Goal: Task Accomplishment & Management: Use online tool/utility

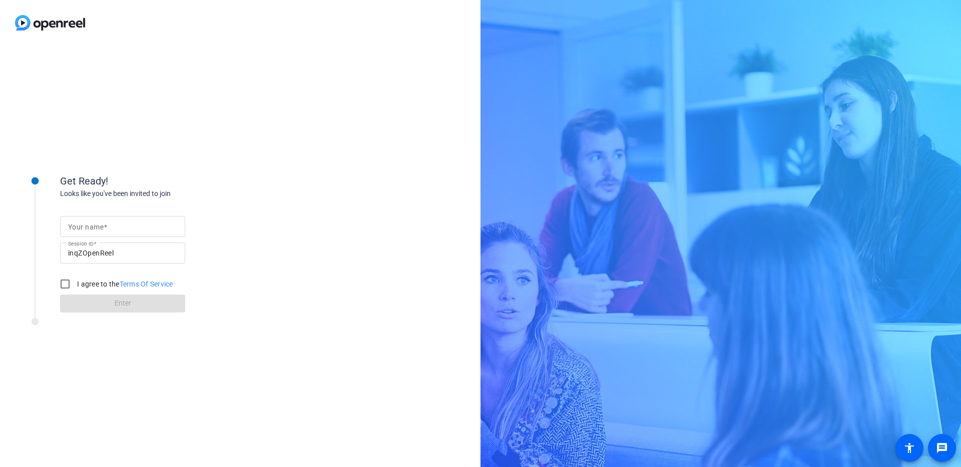
click at [100, 230] on mat-label "Your name" at bounding box center [86, 227] width 36 height 8
click at [100, 230] on input "Your name" at bounding box center [122, 227] width 109 height 12
type input "Matt"
click at [63, 280] on input "I agree to the Terms Of Service" at bounding box center [65, 284] width 20 height 20
checkbox input "true"
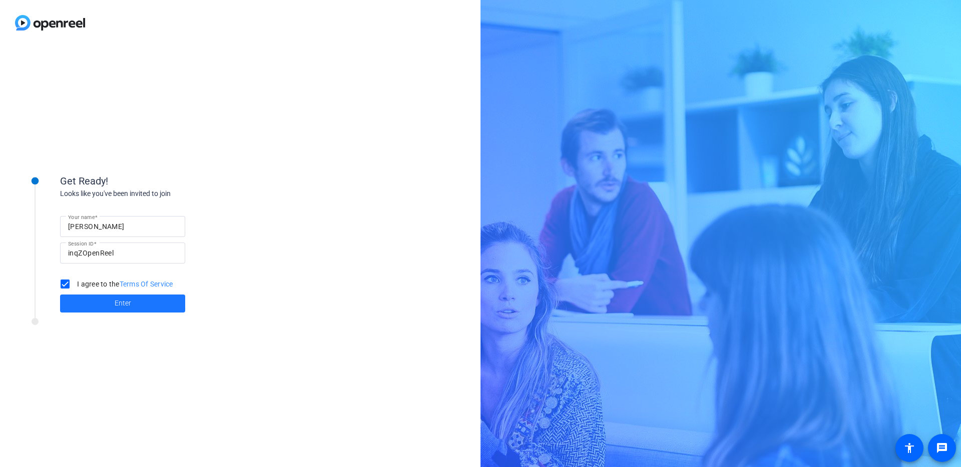
drag, startPoint x: 109, startPoint y: 305, endPoint x: 203, endPoint y: 359, distance: 109.1
click at [109, 305] on span at bounding box center [122, 304] width 125 height 24
click at [134, 226] on input "Your name" at bounding box center [122, 227] width 109 height 12
type input "mattr@studionorth.com"
drag, startPoint x: 66, startPoint y: 285, endPoint x: 66, endPoint y: 295, distance: 10.0
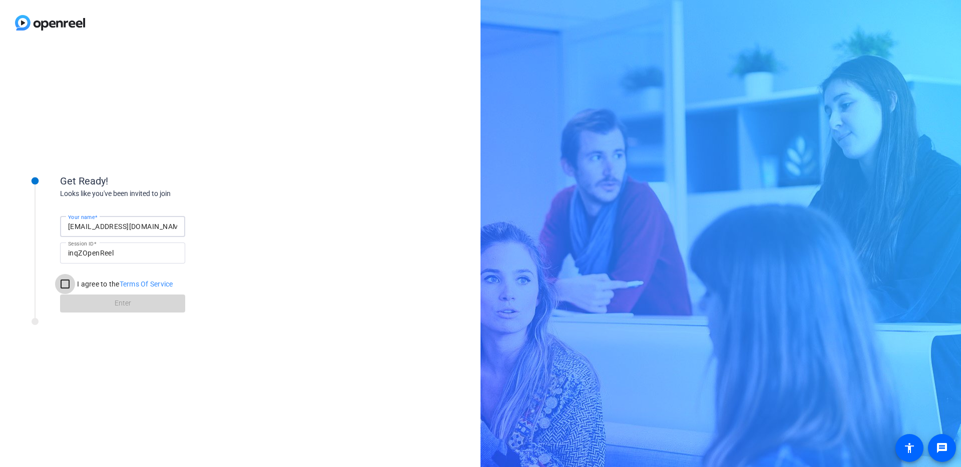
click at [66, 285] on input "I agree to the Terms Of Service" at bounding box center [65, 284] width 20 height 20
checkbox input "true"
click at [91, 306] on span at bounding box center [122, 304] width 125 height 24
click at [79, 236] on div at bounding box center [122, 226] width 109 height 21
type input "matt"
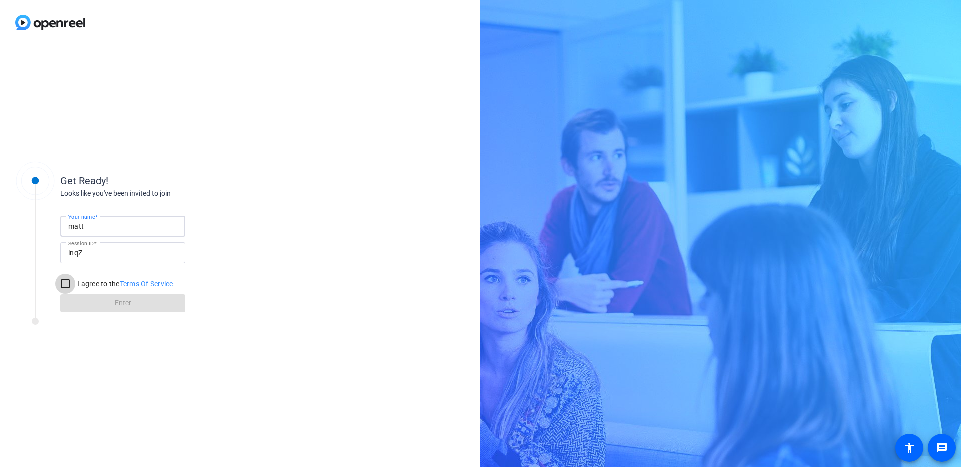
click at [67, 283] on input "I agree to the Terms Of Service" at bounding box center [65, 284] width 20 height 20
checkbox input "true"
click at [87, 301] on span at bounding box center [122, 304] width 125 height 24
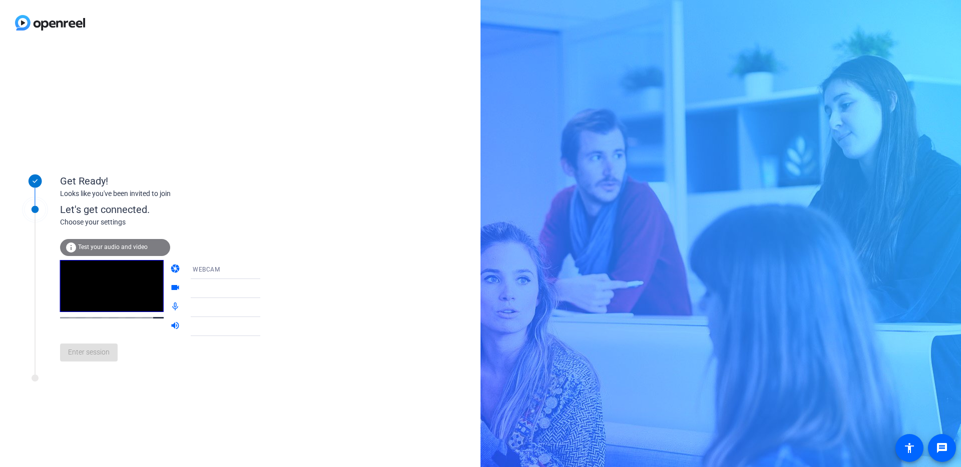
click at [106, 246] on span "Test your audio and video" at bounding box center [113, 247] width 70 height 7
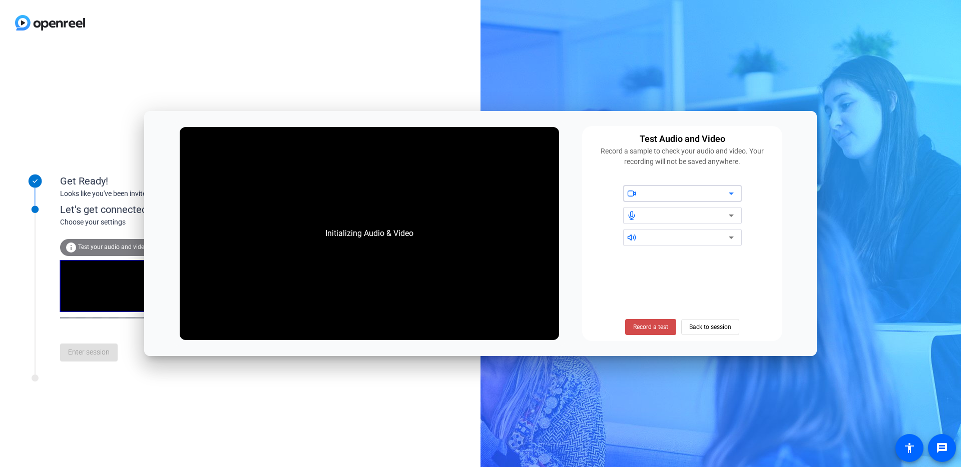
click at [668, 326] on span at bounding box center [650, 327] width 51 height 24
click at [642, 323] on span "Stop Testing (6s)" at bounding box center [651, 327] width 46 height 9
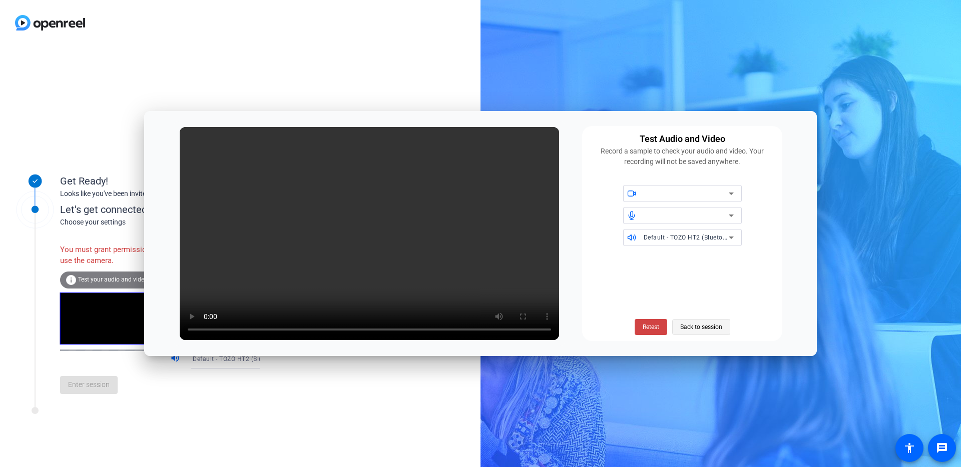
click at [702, 327] on span "Back to session" at bounding box center [701, 327] width 42 height 19
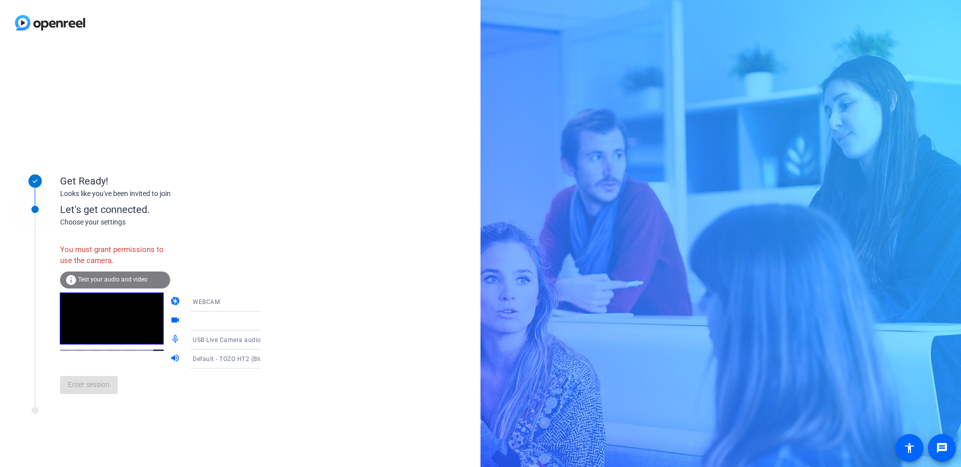
click at [96, 396] on div "Enter session" at bounding box center [170, 385] width 221 height 33
click at [124, 279] on span "Test your audio and video" at bounding box center [113, 279] width 70 height 7
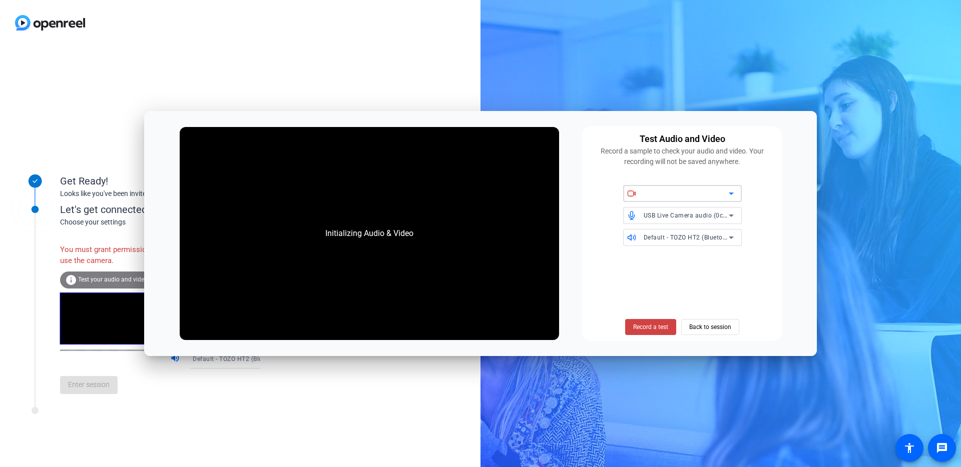
click at [726, 188] on div at bounding box center [688, 193] width 90 height 17
click at [728, 191] on icon at bounding box center [731, 194] width 12 height 12
click at [731, 193] on icon at bounding box center [730, 194] width 5 height 3
click at [731, 194] on icon at bounding box center [730, 194] width 5 height 3
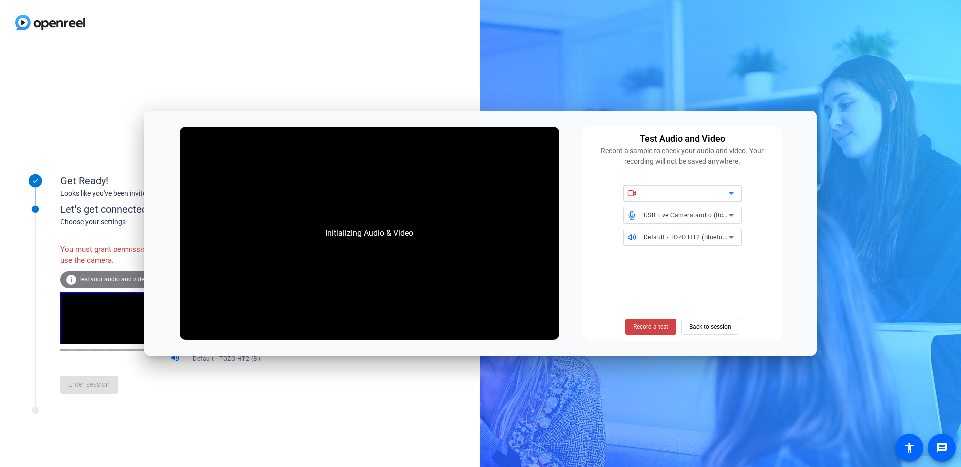
click at [731, 194] on icon at bounding box center [730, 194] width 5 height 3
click at [731, 324] on span "Back to session" at bounding box center [710, 327] width 42 height 19
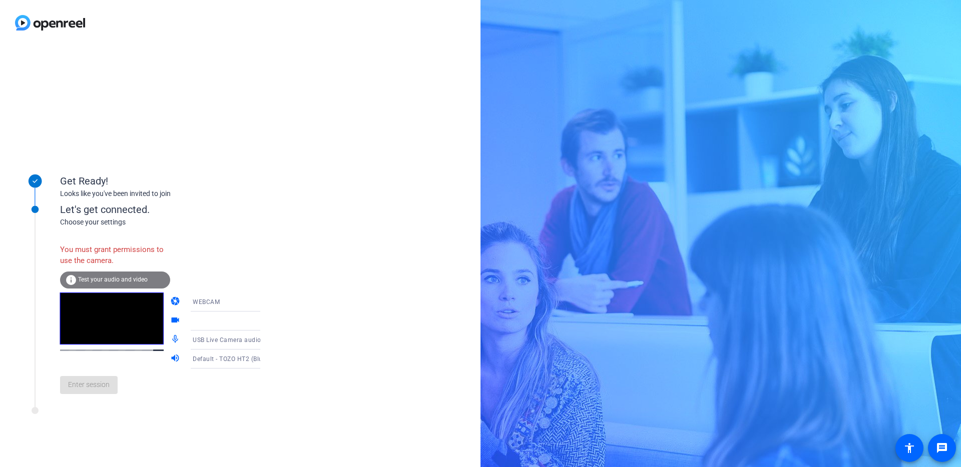
click at [264, 304] on icon at bounding box center [270, 302] width 12 height 12
click at [197, 345] on span "DESKTOP" at bounding box center [193, 342] width 28 height 12
click at [208, 301] on span "DESKTOP" at bounding box center [207, 302] width 29 height 7
click at [201, 320] on span "WEBCAM" at bounding box center [192, 322] width 27 height 12
click at [264, 339] on icon at bounding box center [270, 340] width 12 height 12
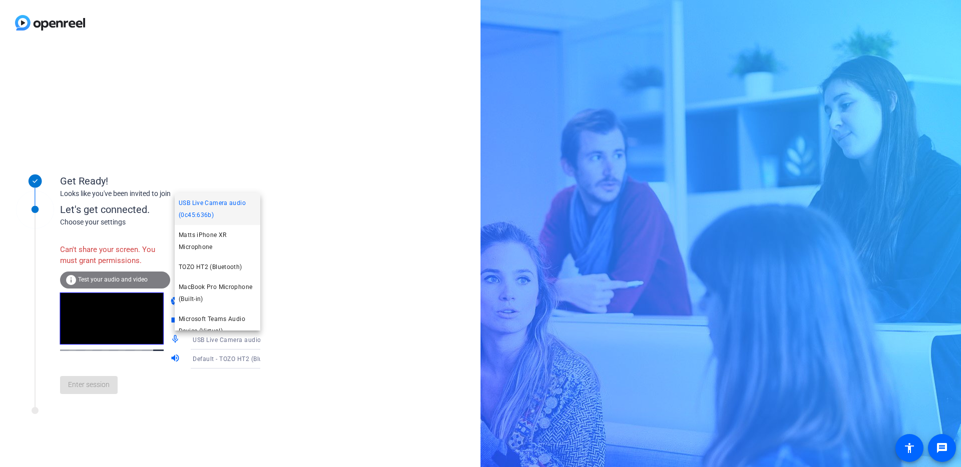
click at [248, 339] on div at bounding box center [480, 233] width 961 height 467
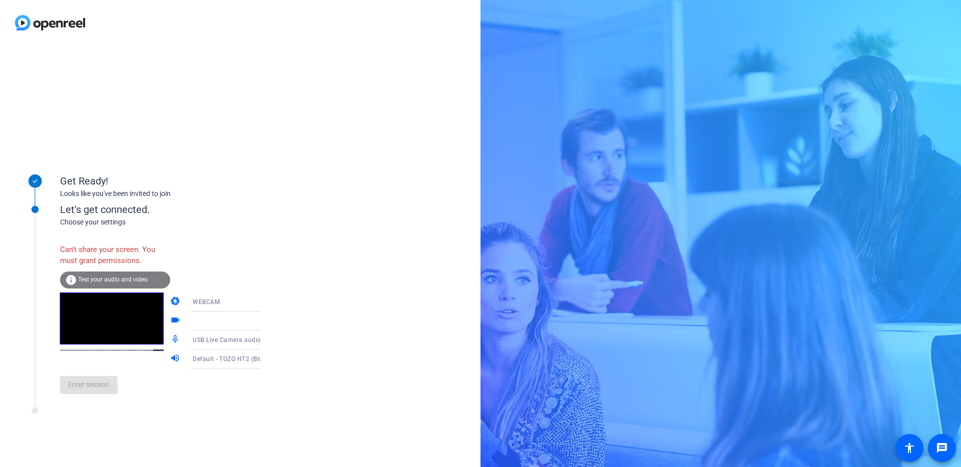
click at [124, 272] on div "info Test your audio and video" at bounding box center [115, 280] width 110 height 17
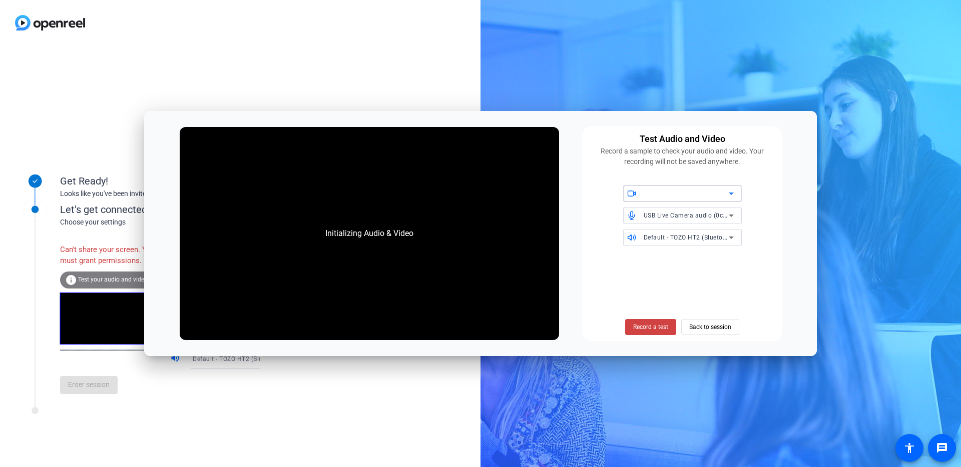
click at [724, 190] on div at bounding box center [685, 194] width 85 height 12
click at [736, 193] on icon at bounding box center [731, 194] width 12 height 12
click at [730, 191] on icon at bounding box center [731, 194] width 12 height 12
drag, startPoint x: 703, startPoint y: 320, endPoint x: 705, endPoint y: 334, distance: 13.6
click at [705, 334] on span "Back to session" at bounding box center [710, 327] width 42 height 19
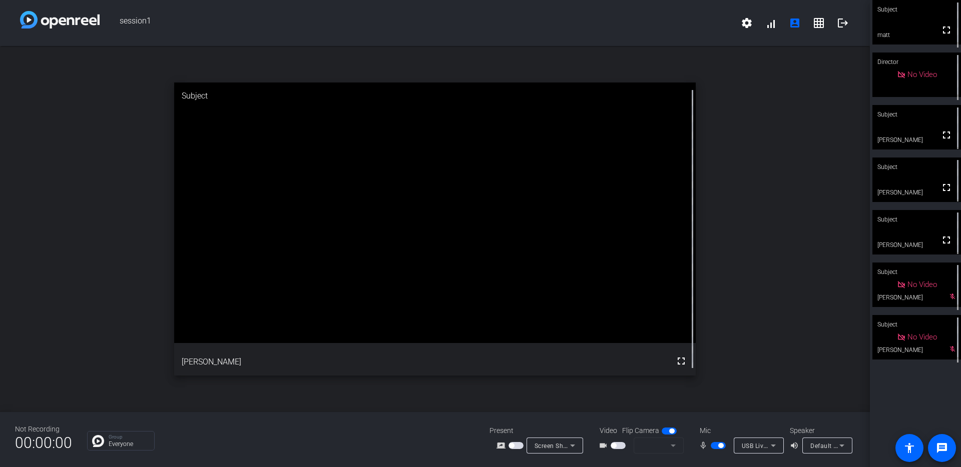
click at [909, 130] on video at bounding box center [916, 127] width 89 height 45
click at [908, 236] on video at bounding box center [916, 232] width 89 height 45
click at [913, 131] on video at bounding box center [916, 127] width 89 height 45
click at [906, 26] on video at bounding box center [916, 22] width 89 height 45
click at [939, 34] on mat-icon "fullscreen" at bounding box center [945, 30] width 12 height 12
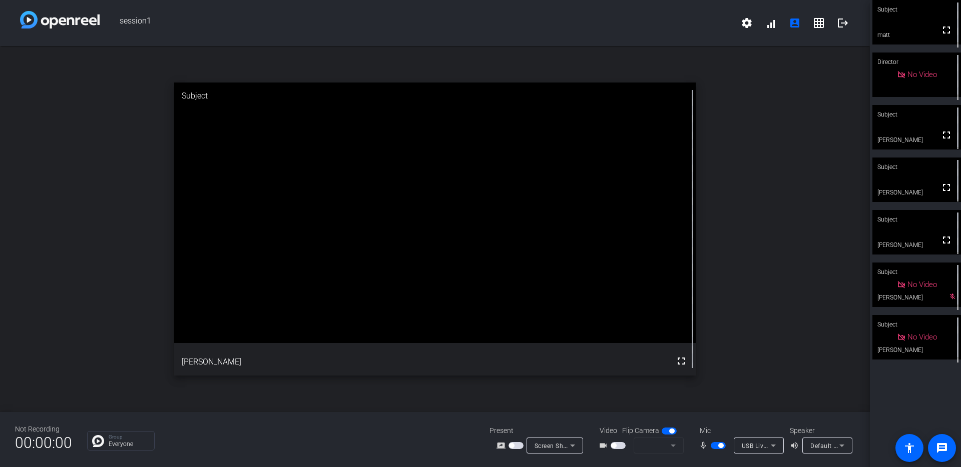
click at [716, 444] on span "button" at bounding box center [717, 445] width 15 height 7
click at [720, 446] on span "button" at bounding box center [717, 445] width 15 height 7
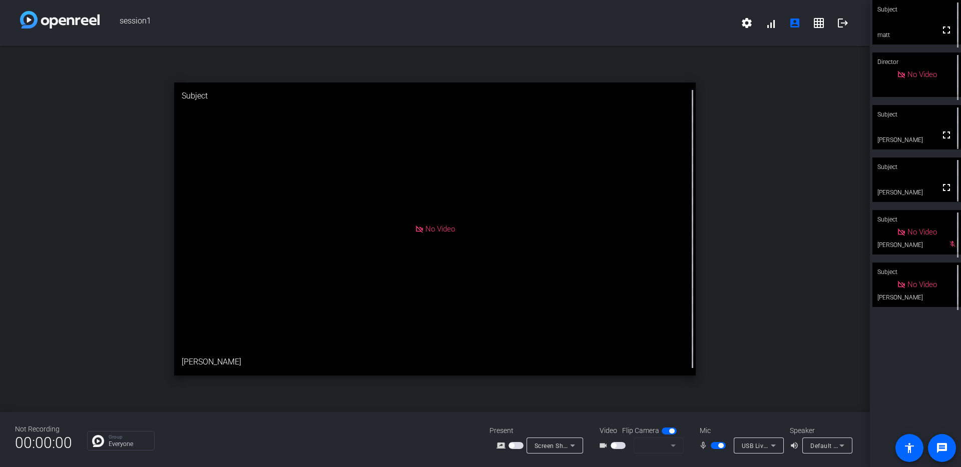
click at [720, 444] on span "button" at bounding box center [720, 445] width 5 height 5
click at [932, 390] on div "Subject fullscreen [PERSON_NAME] Director No Video Subject fullscreen [PERSON_N…" at bounding box center [914, 233] width 91 height 467
click at [719, 445] on span "button" at bounding box center [717, 445] width 15 height 7
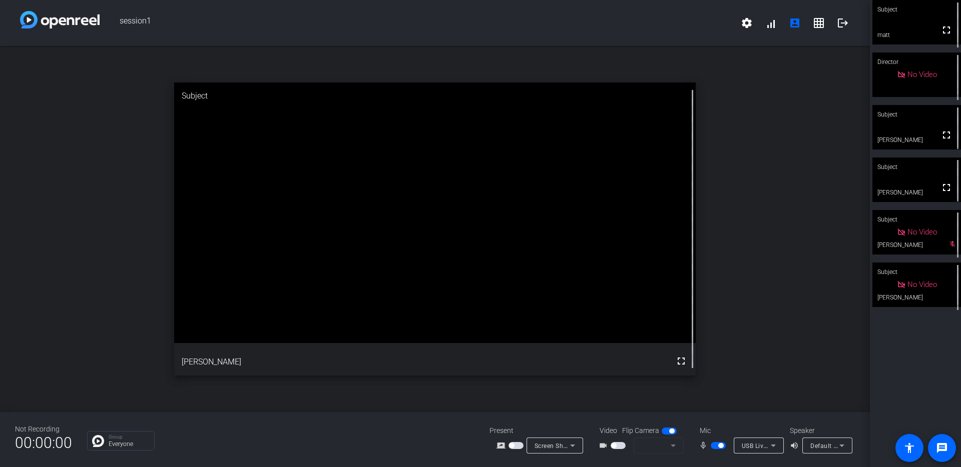
click at [714, 443] on span "button" at bounding box center [717, 445] width 15 height 7
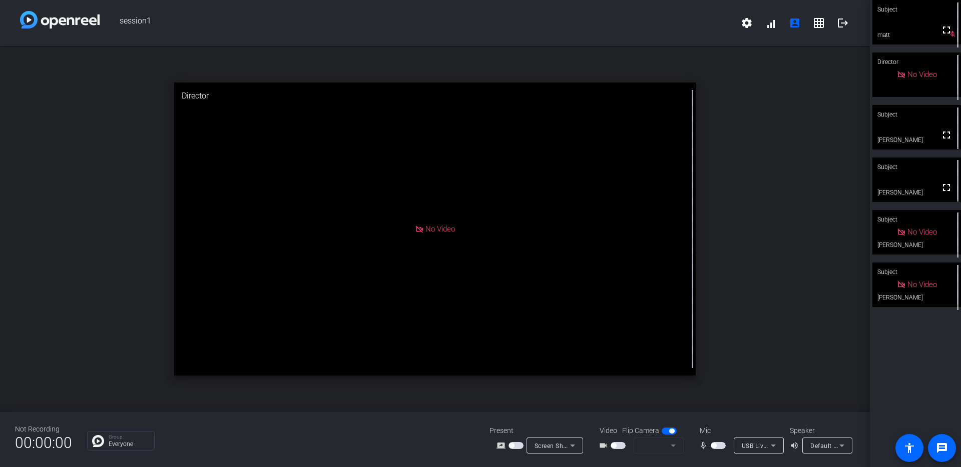
click at [711, 448] on span "button" at bounding box center [717, 445] width 15 height 7
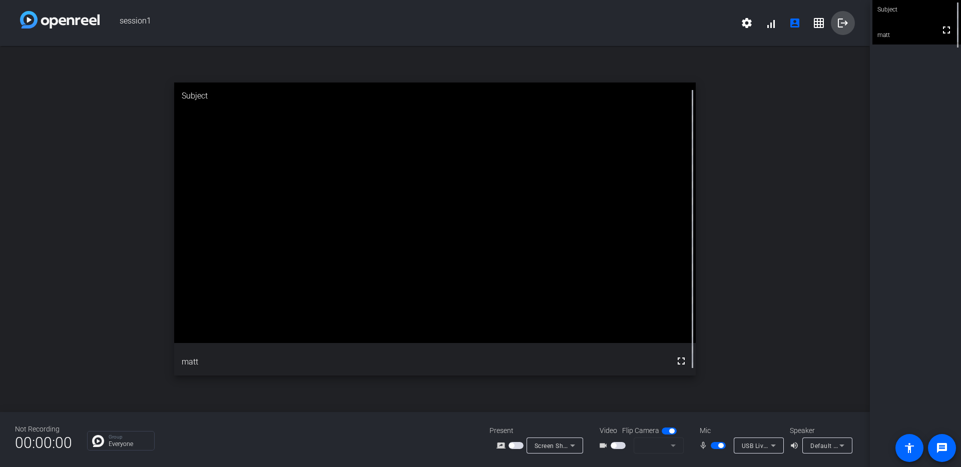
click at [842, 27] on mat-icon "logout" at bounding box center [842, 23] width 12 height 12
